Goal: Find specific page/section: Find specific page/section

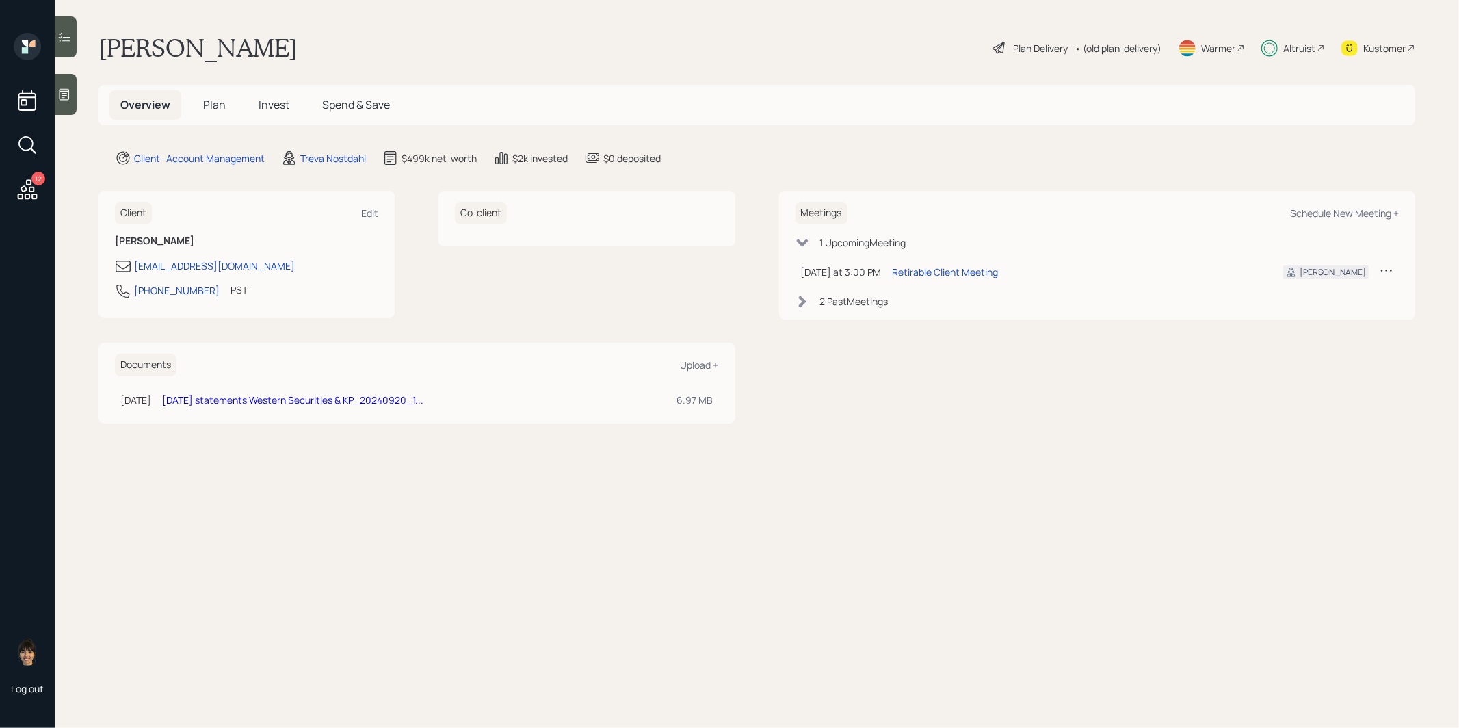
click at [276, 105] on span "Invest" at bounding box center [273, 104] width 31 height 15
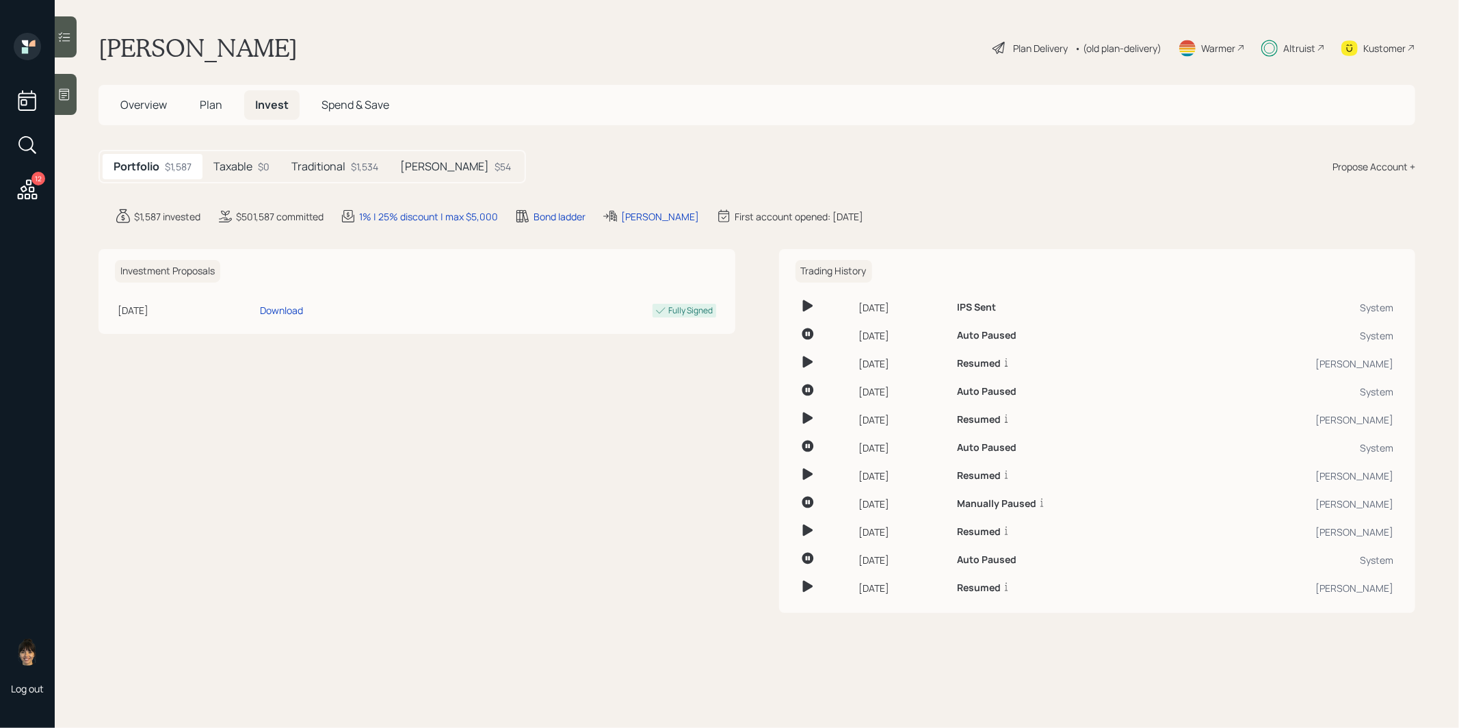
click at [207, 94] on h5 "Plan" at bounding box center [211, 104] width 44 height 29
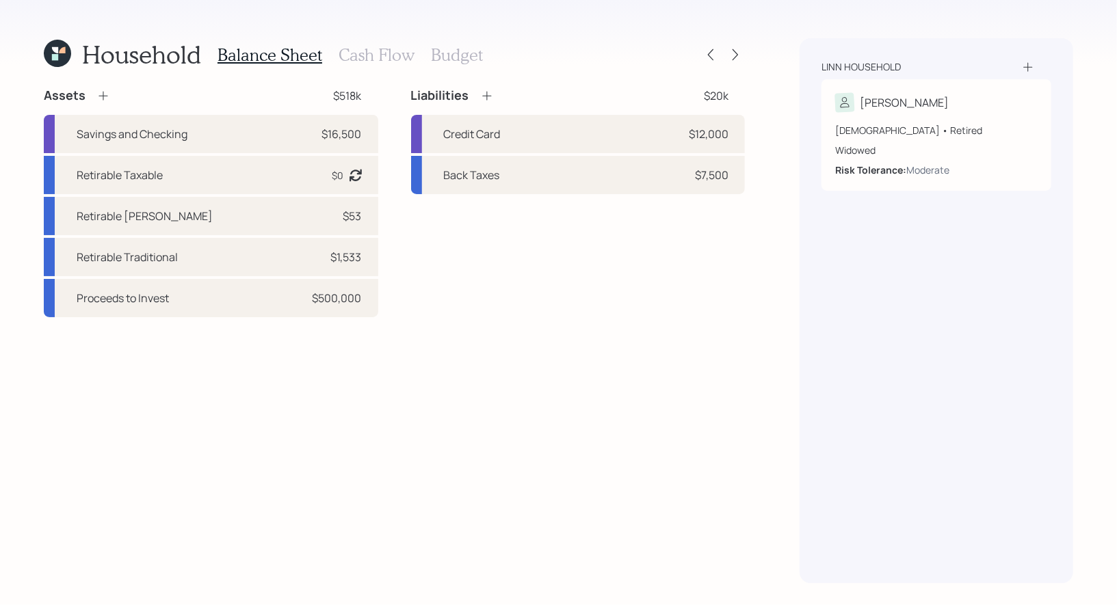
click at [64, 55] on icon at bounding box center [57, 53] width 27 height 27
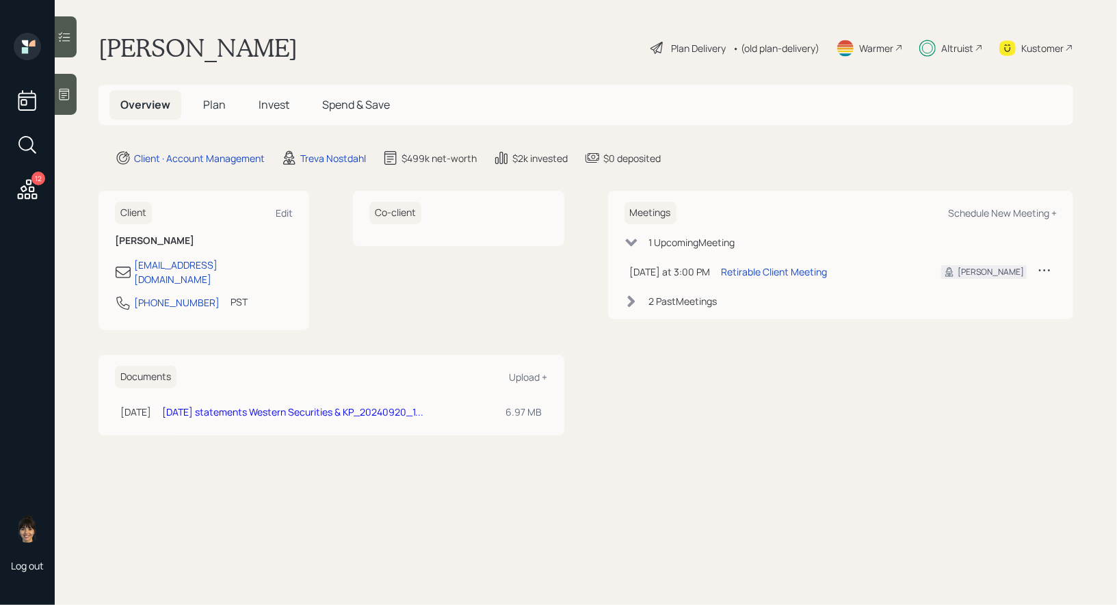
click at [27, 154] on icon at bounding box center [27, 145] width 25 height 25
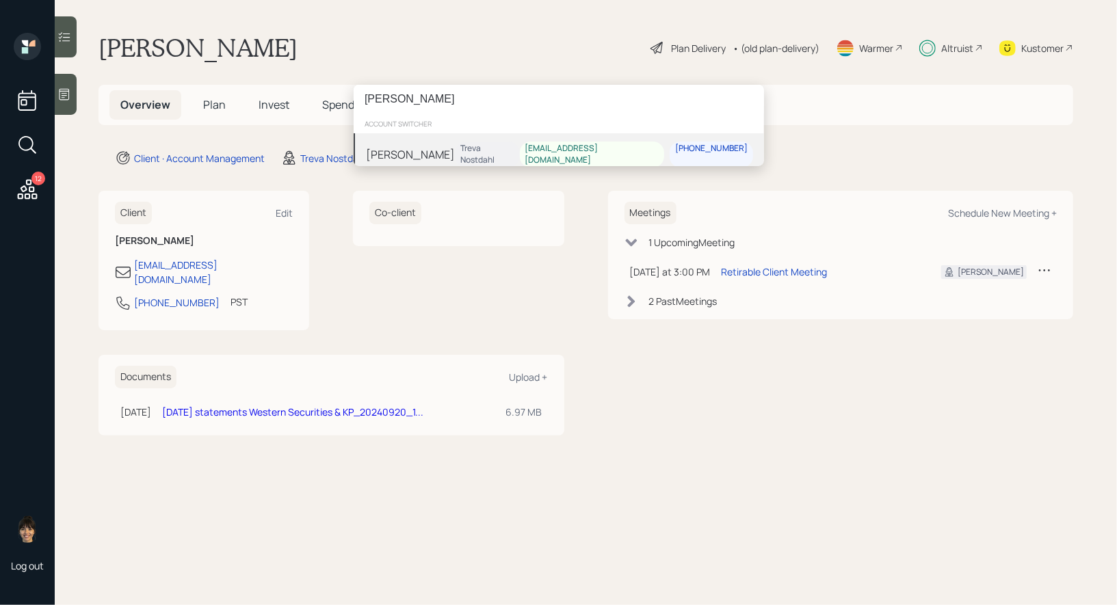
type input "francisco meza"
click at [498, 149] on div "Francisco Meza Treva Nostdahl f74902135@gmail.com 818-633-0793" at bounding box center [559, 154] width 410 height 42
